Goal: Transaction & Acquisition: Purchase product/service

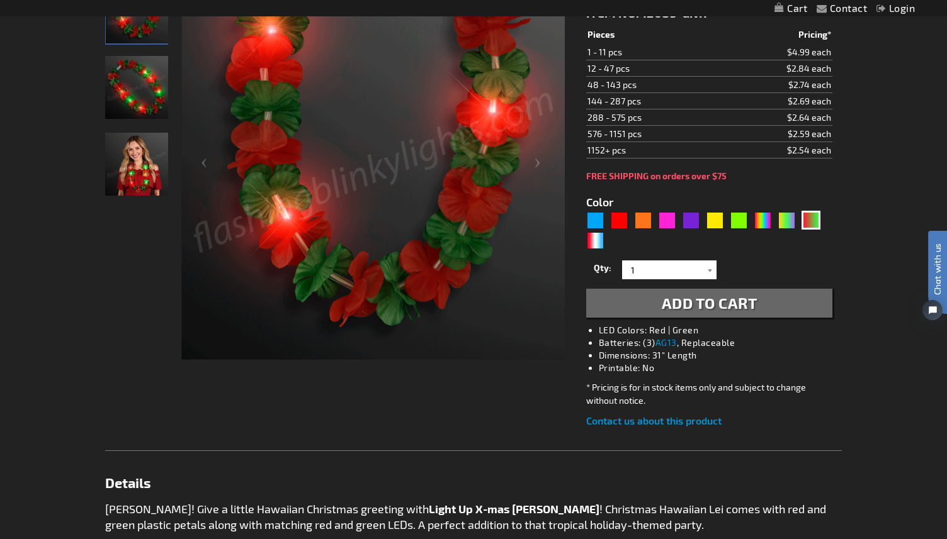
scroll to position [252, 0]
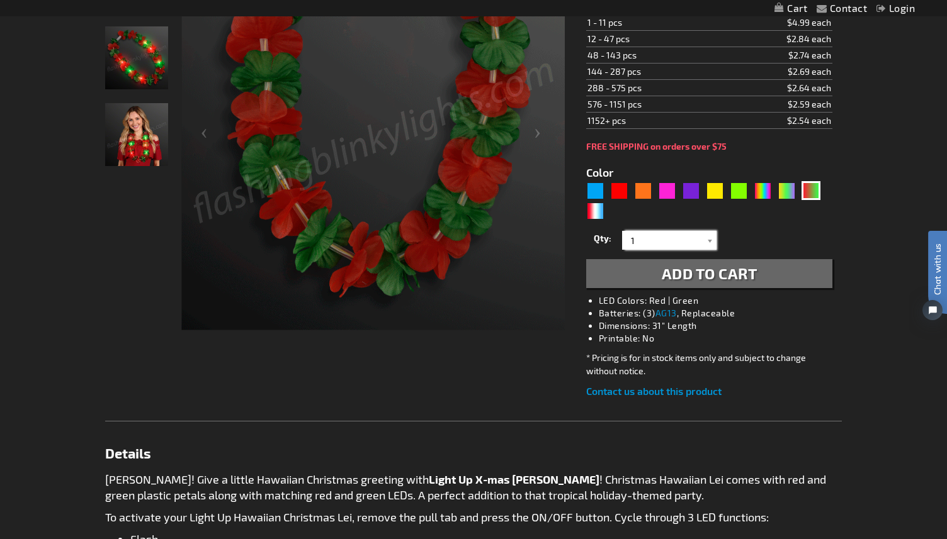
click at [660, 231] on input "1" at bounding box center [670, 240] width 91 height 19
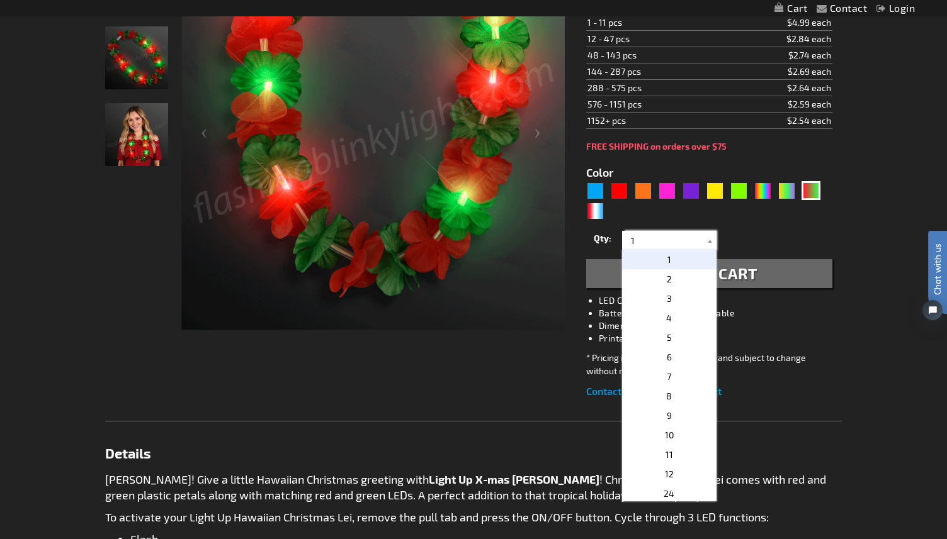
click at [660, 231] on input "1" at bounding box center [670, 240] width 91 height 19
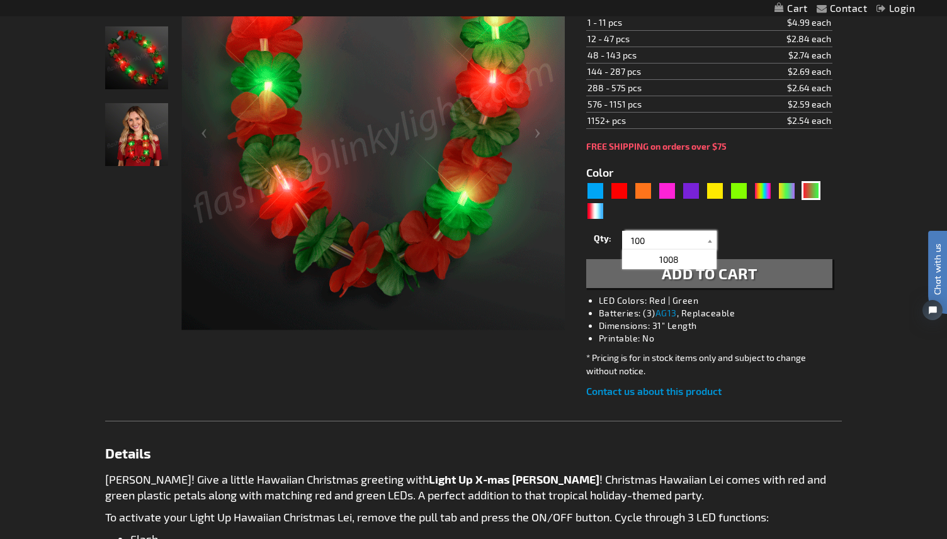
type input "100"
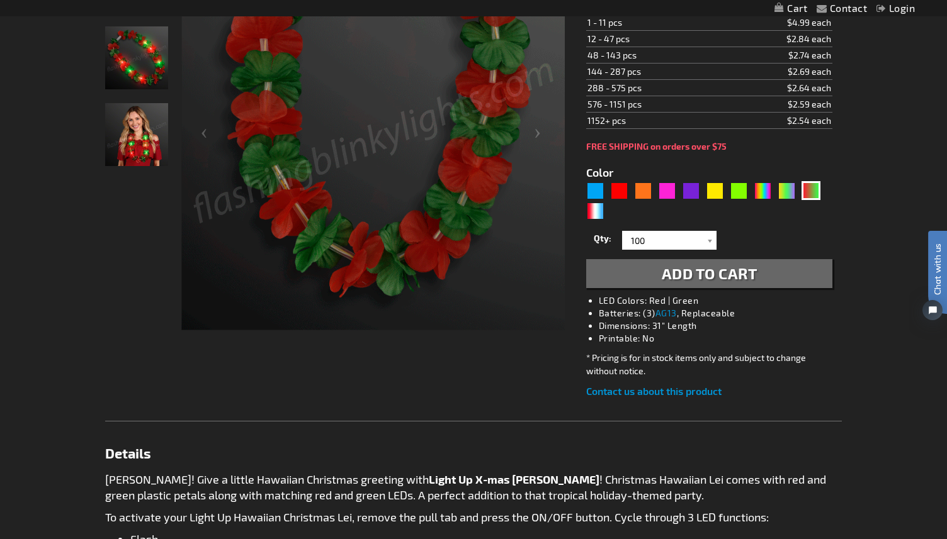
click at [700, 264] on span "Add to Cart" at bounding box center [709, 273] width 96 height 18
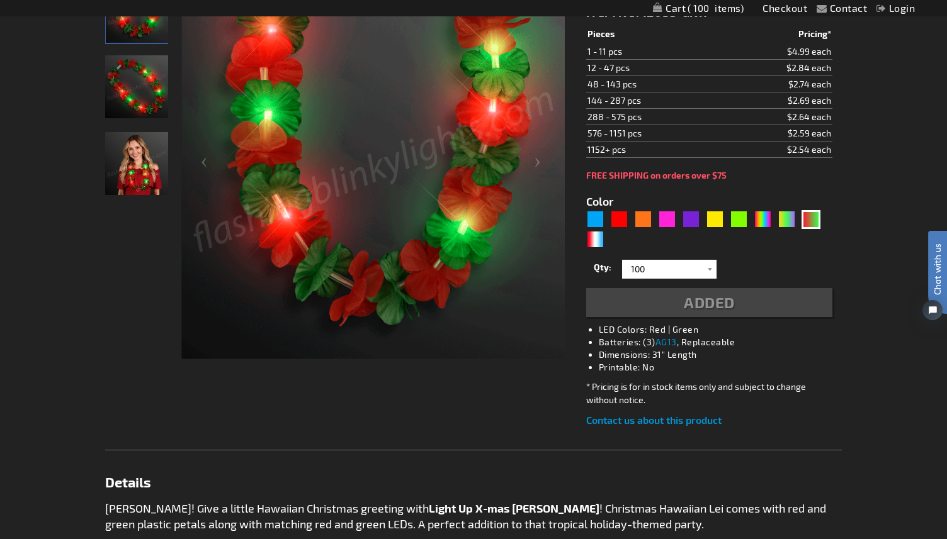
scroll to position [281, 0]
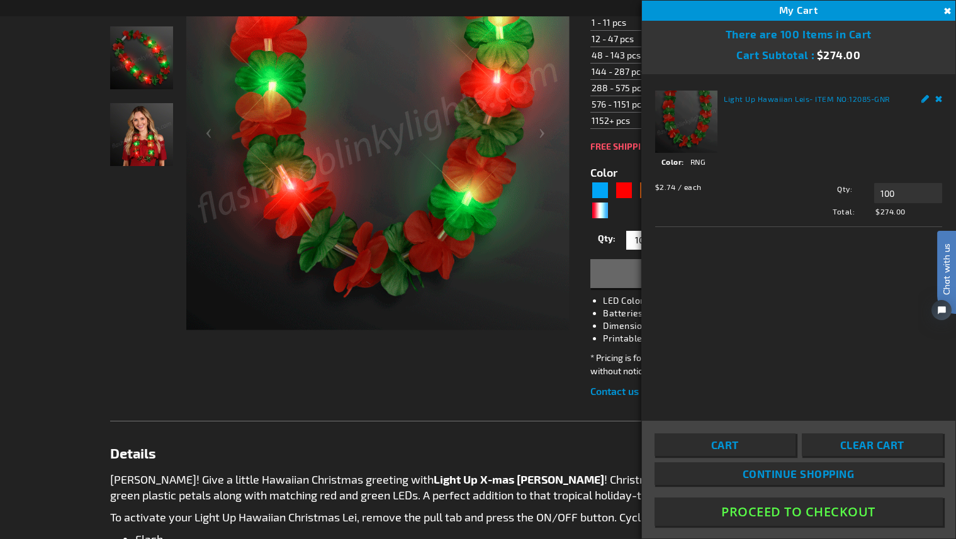
click at [806, 515] on button "Proceed To Checkout" at bounding box center [799, 512] width 288 height 28
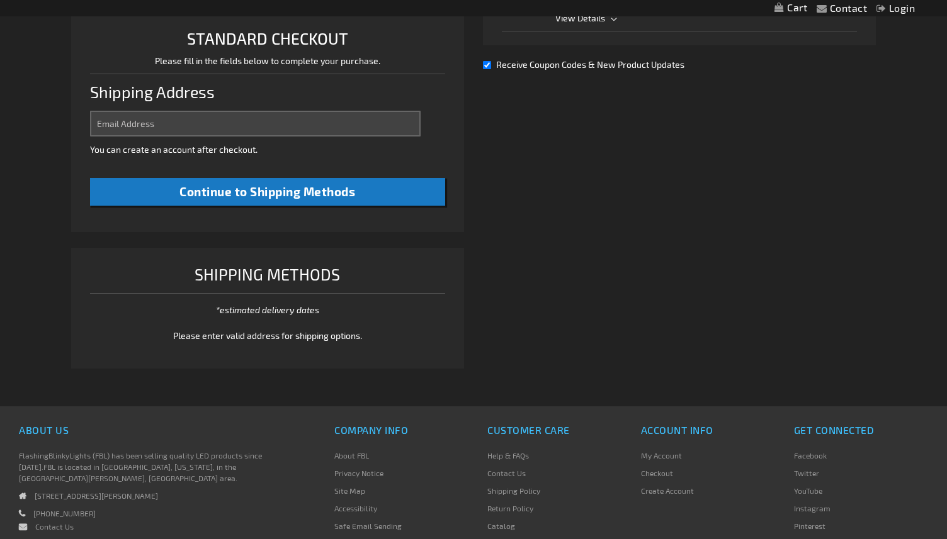
select select "US"
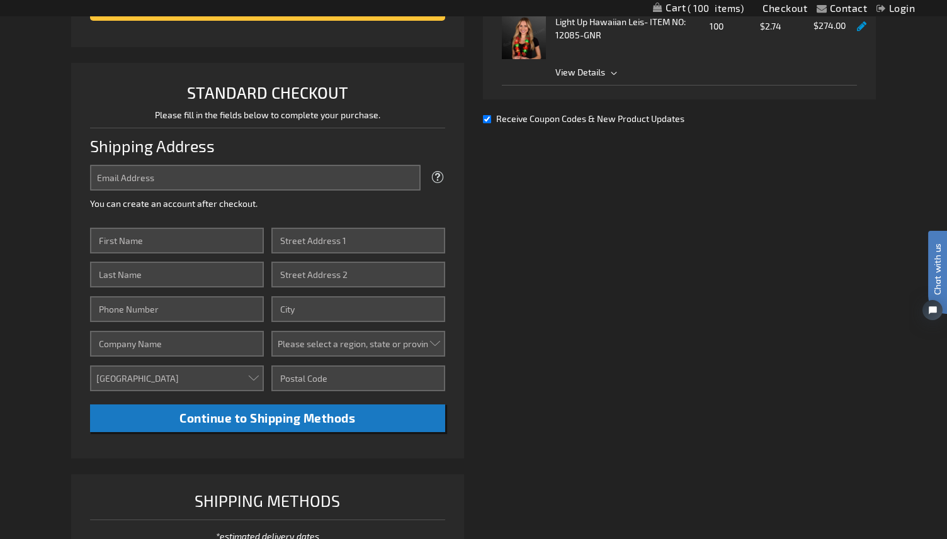
scroll to position [198, 0]
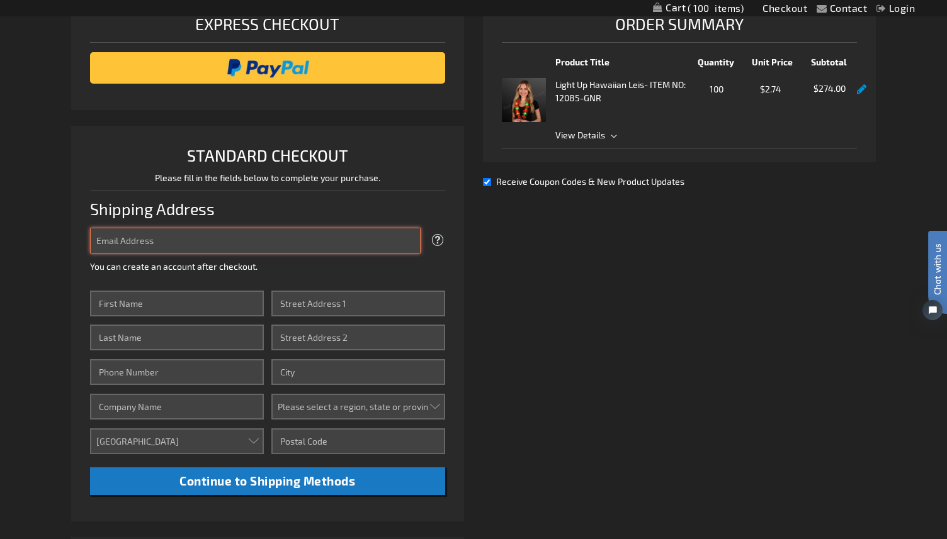
click at [292, 242] on input "Email Address" at bounding box center [255, 241] width 330 height 26
type input "[EMAIL_ADDRESS][US_STATE][DOMAIN_NAME]"
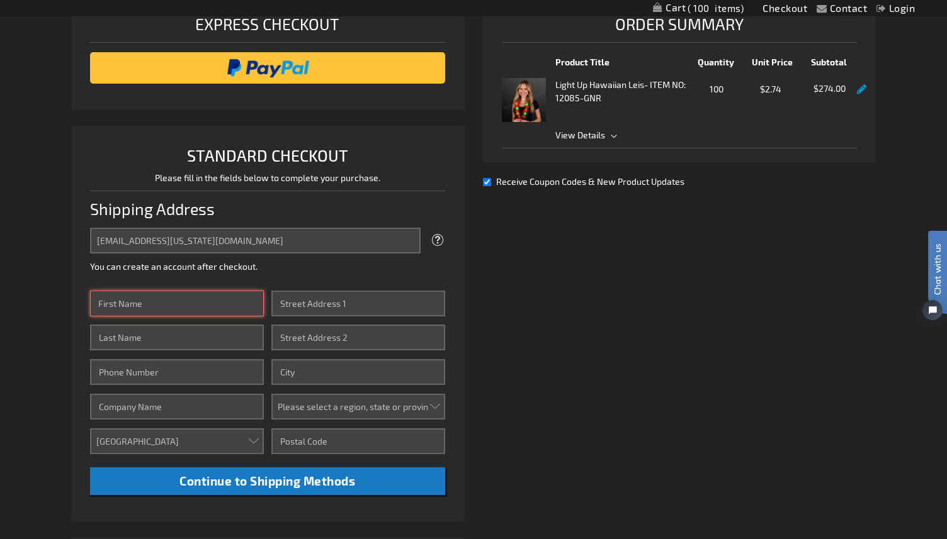
click at [168, 308] on input "First Name" at bounding box center [177, 304] width 174 height 26
type input "Elaine"
type input "Batacan"
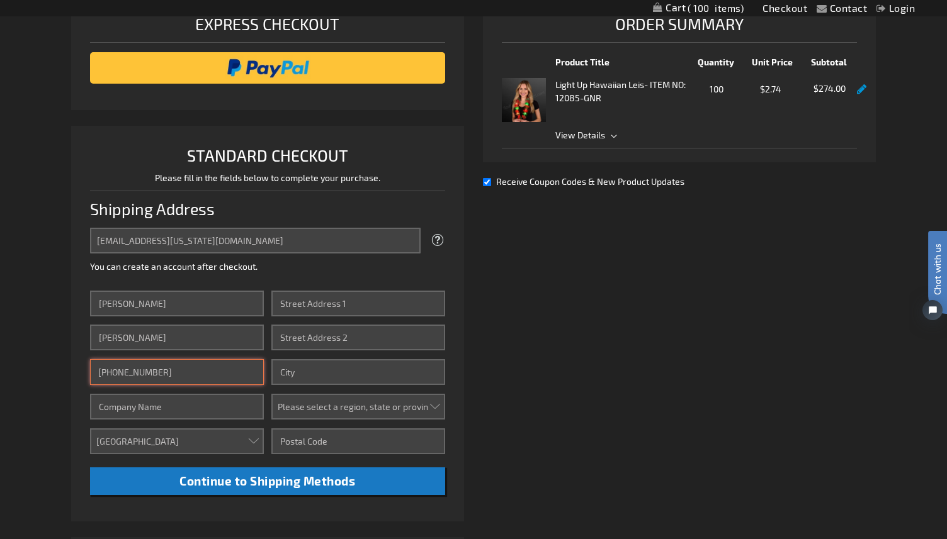
type input "808-537-3118"
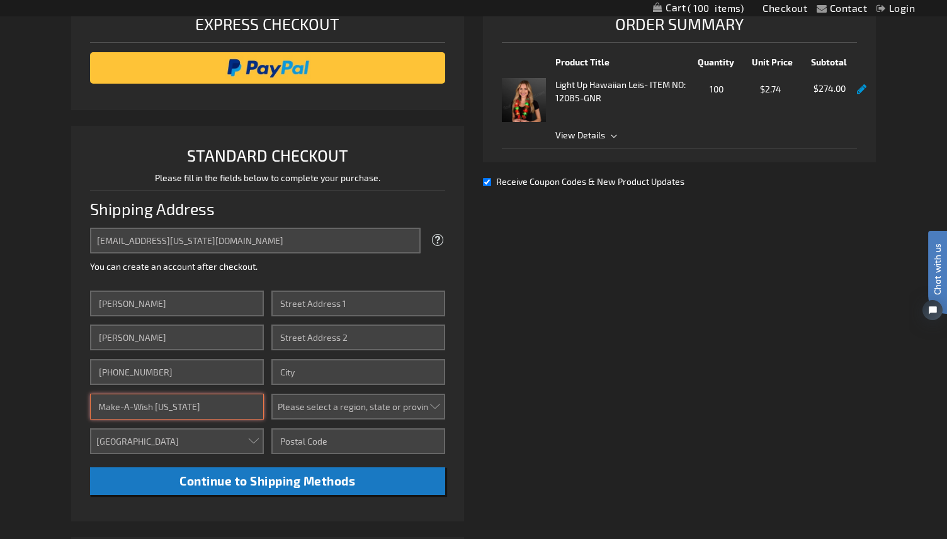
type input "Make-A-Wish Hawaii"
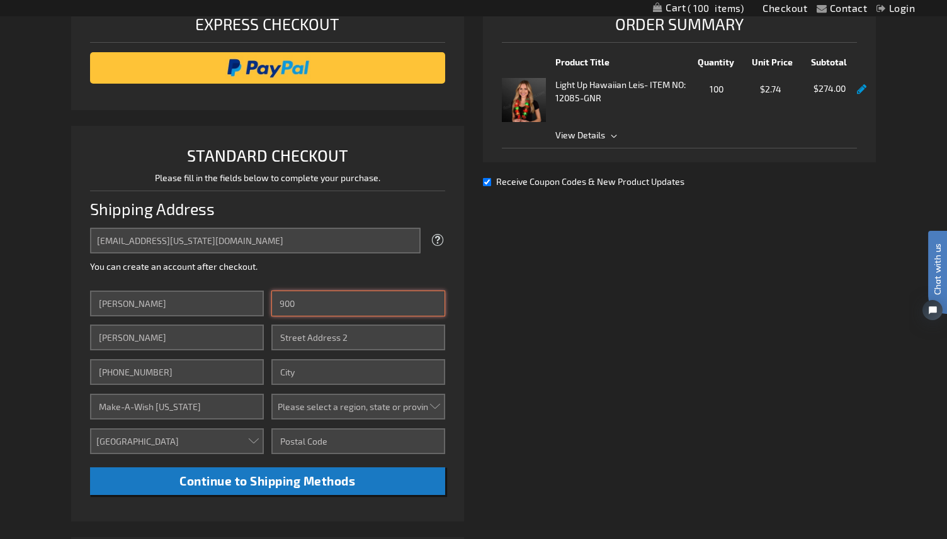
type input "900 FORT STREET MALL STE 1200"
type input "HONOLULU"
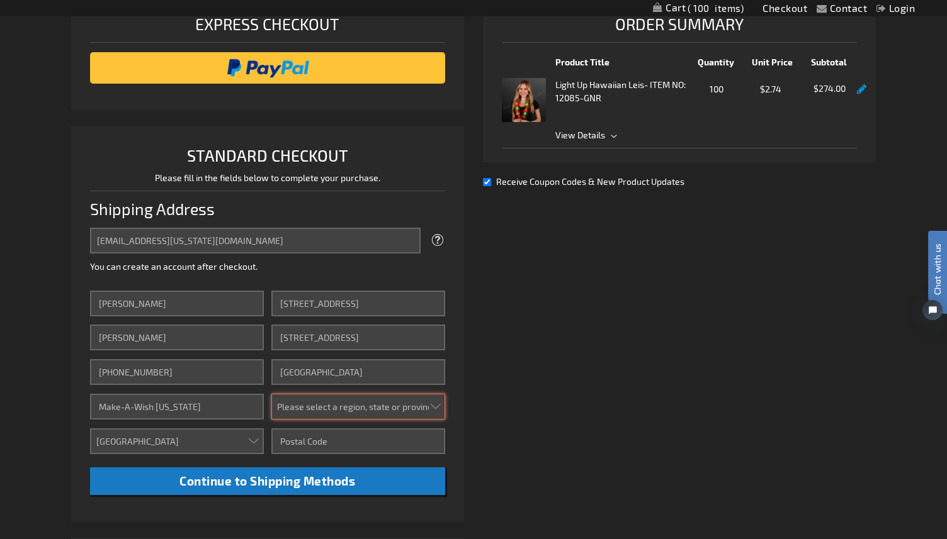
type input "96813"
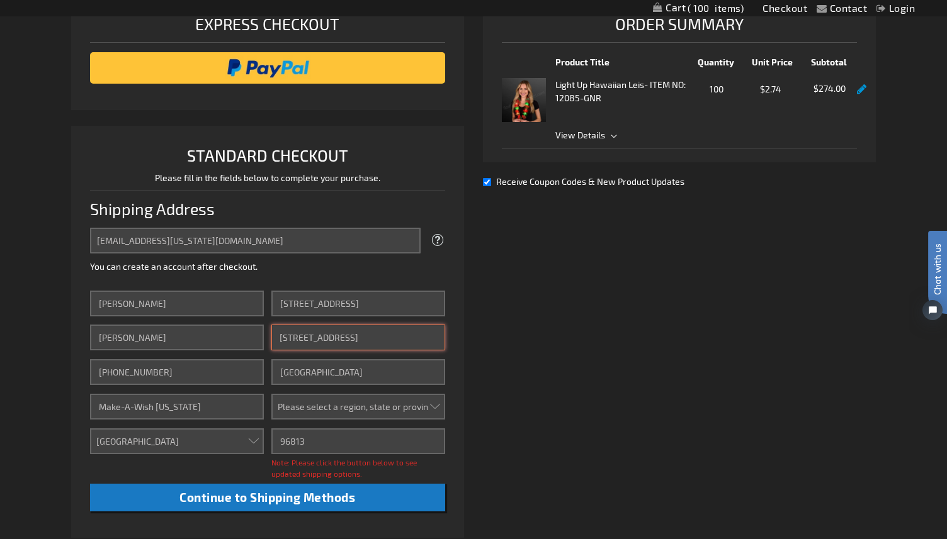
click at [392, 347] on input "900 FORT STREET MALL STE 1200" at bounding box center [358, 338] width 174 height 26
click at [422, 341] on input "900 FORT STREET MALL STE 1200" at bounding box center [358, 338] width 174 height 26
drag, startPoint x: 422, startPoint y: 340, endPoint x: 276, endPoint y: 338, distance: 145.4
click at [276, 338] on input "900 FORT STREET MALL STE 1200" at bounding box center [358, 338] width 174 height 26
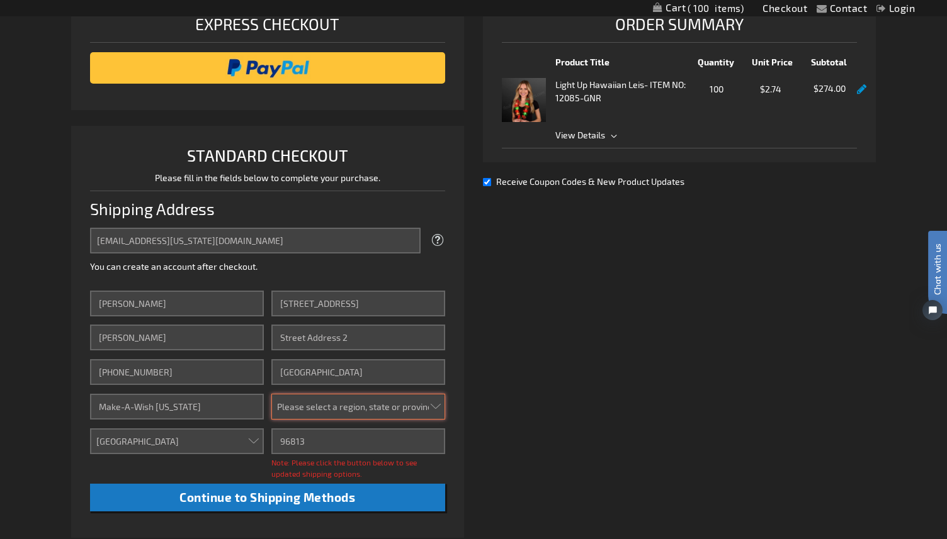
click at [340, 411] on select "Please select a region, state or province. Alabama Alaska Arizona Arkansas Cali…" at bounding box center [358, 407] width 174 height 26
select select "21"
click at [271, 394] on select "Please select a region, state or province. Alabama Alaska Arizona Arkansas Cali…" at bounding box center [358, 407] width 174 height 26
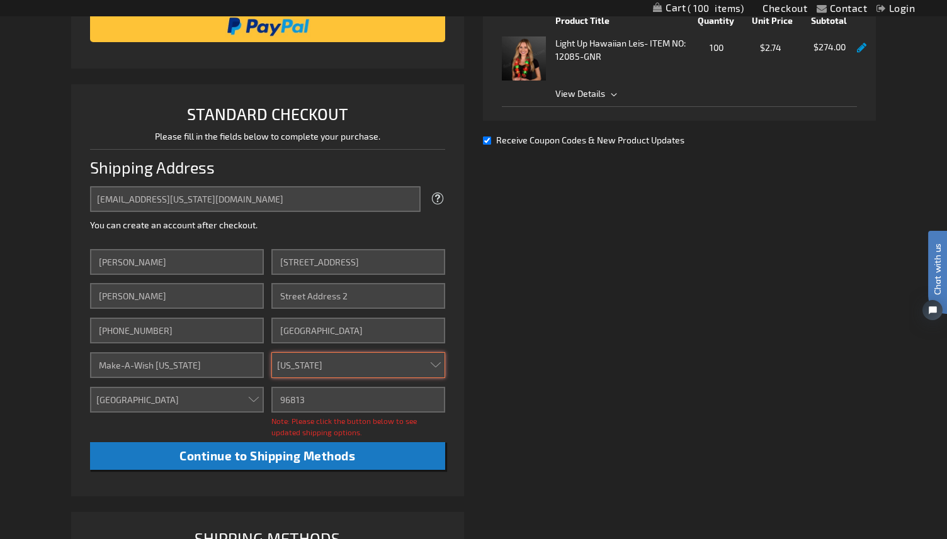
scroll to position [261, 0]
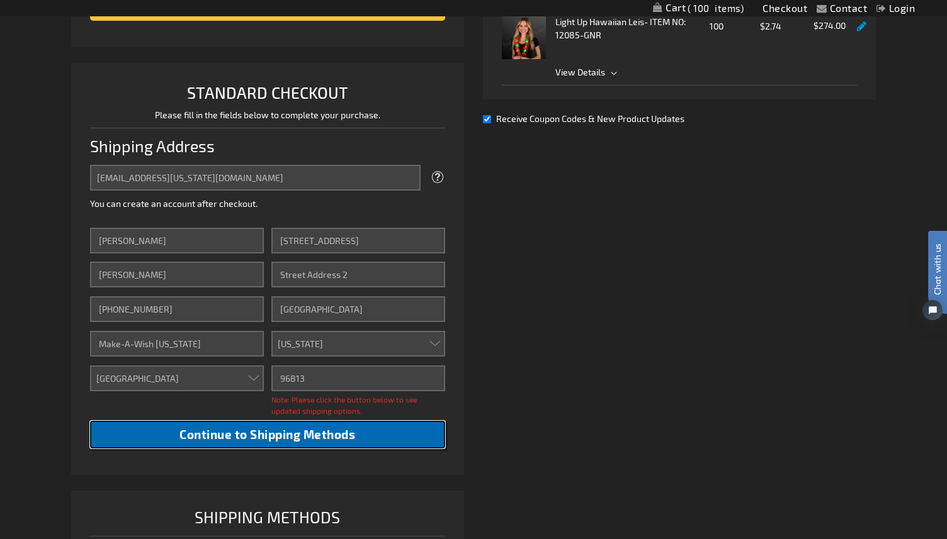
click at [284, 439] on span "Continue to Shipping Methods" at bounding box center [267, 434] width 176 height 14
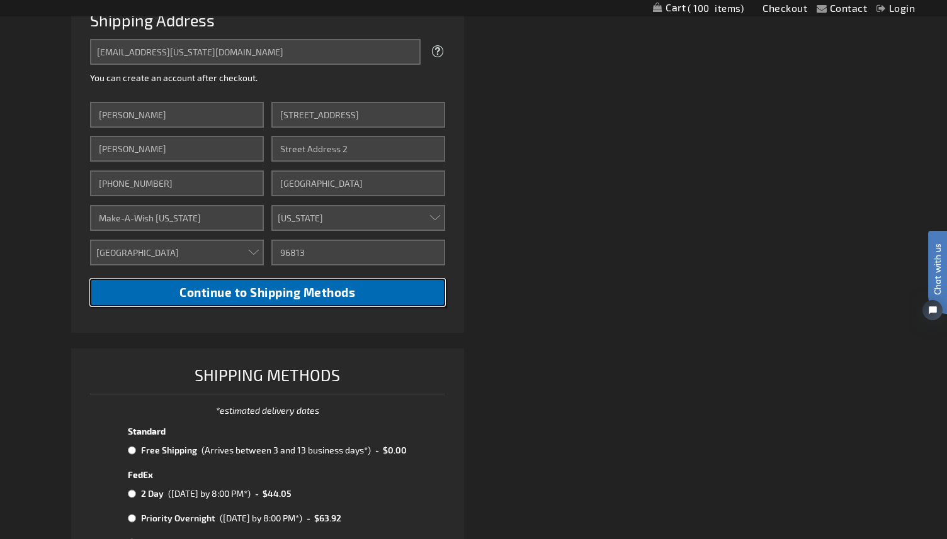
scroll to position [450, 0]
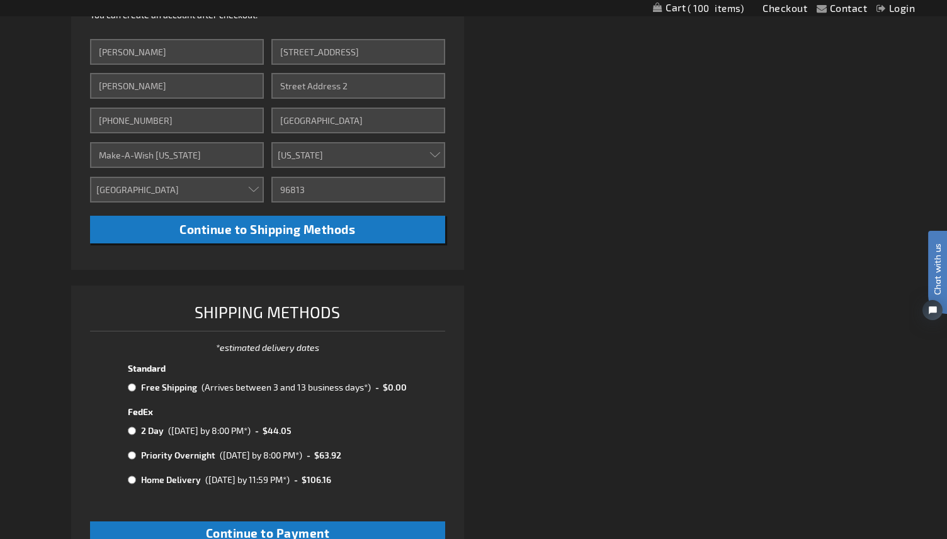
click at [132, 390] on input "radio" at bounding box center [132, 388] width 8 height 10
radio input "true"
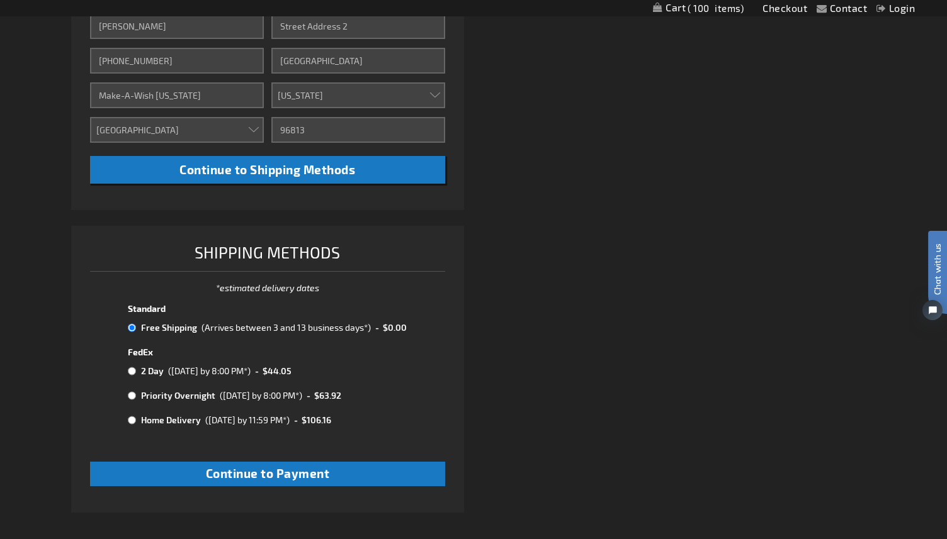
scroll to position [513, 0]
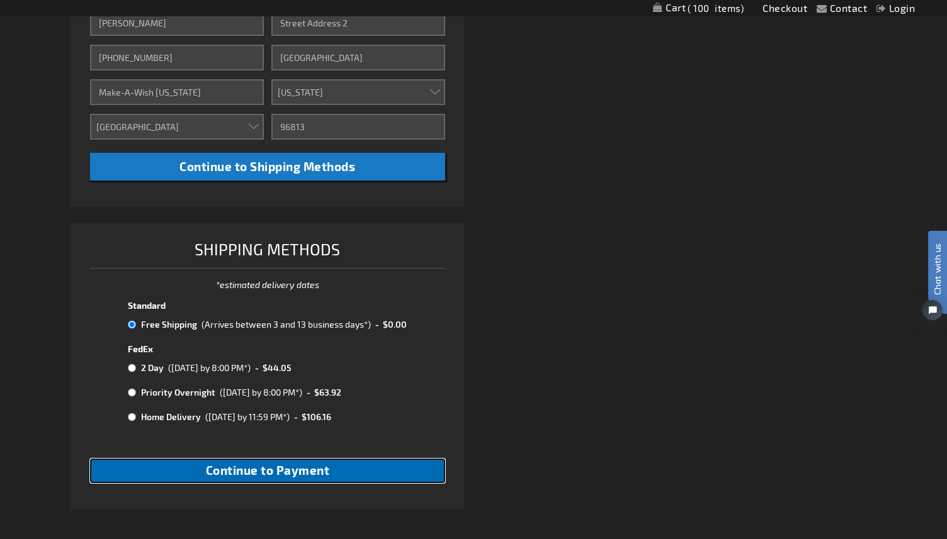
click at [307, 469] on span "Continue to Payment" at bounding box center [268, 470] width 124 height 14
checkbox input "true"
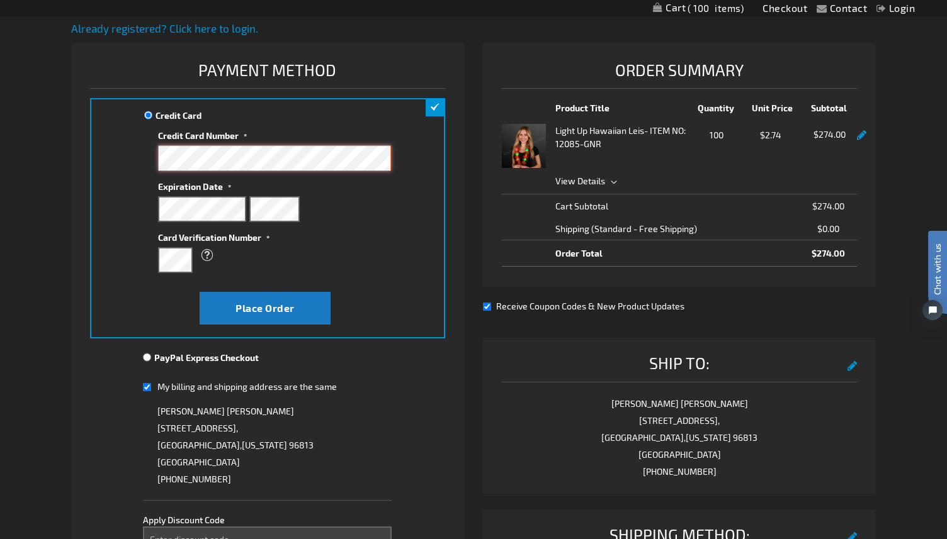
scroll to position [126, 0]
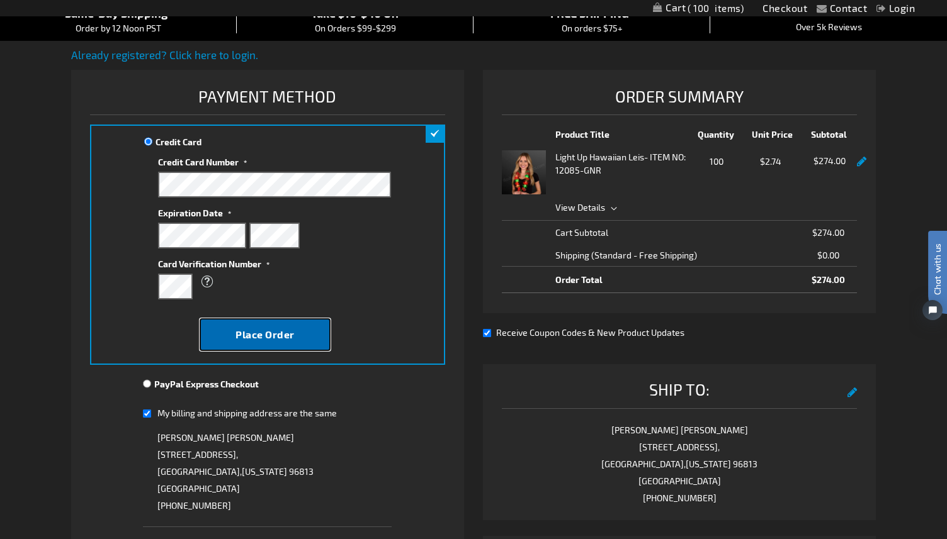
click at [267, 337] on span "Place Order" at bounding box center [264, 335] width 59 height 12
